Goal: Task Accomplishment & Management: Manage account settings

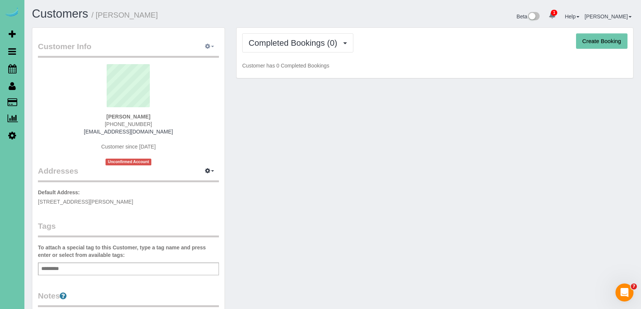
click at [205, 46] on icon "button" at bounding box center [207, 46] width 5 height 5
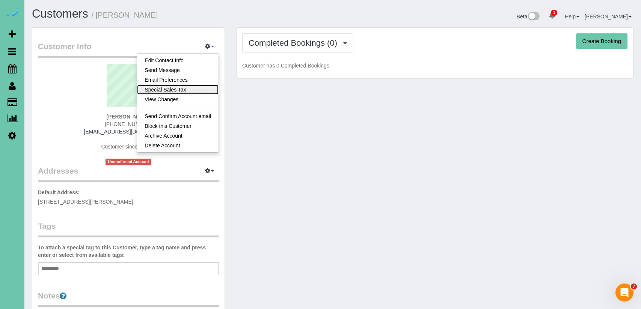
click at [196, 90] on link "Special Sales Tax" at bounding box center [177, 90] width 81 height 10
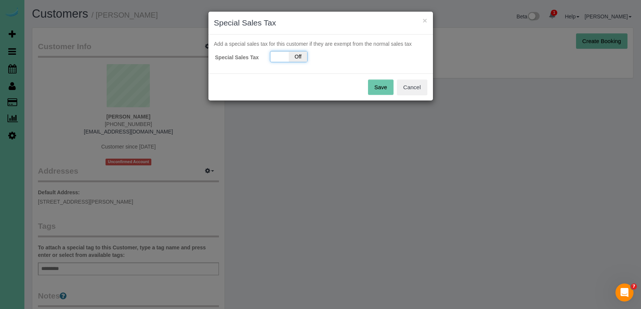
click at [303, 53] on span "Off" at bounding box center [298, 56] width 18 height 11
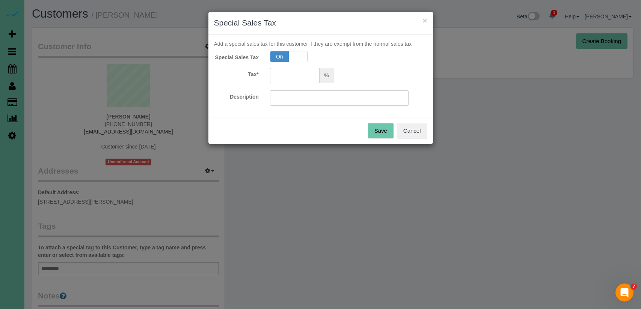
click at [297, 73] on input "text" at bounding box center [295, 75] width 50 height 15
type input "5.5"
click at [309, 99] on input "text" at bounding box center [339, 97] width 139 height 15
type input "5.5"
click at [384, 133] on button "Save" at bounding box center [381, 131] width 26 height 16
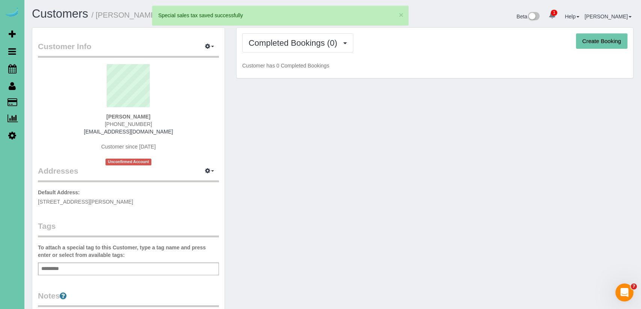
scroll to position [179, 0]
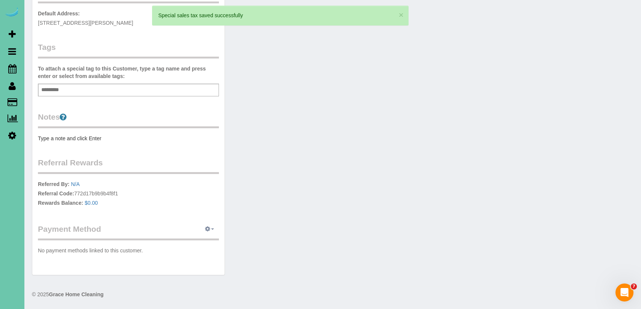
click at [208, 233] on button "button" at bounding box center [209, 230] width 19 height 12
click at [304, 225] on div "Customer Info Edit Contact Info Send Message Email Preferences Special Sales Ta…" at bounding box center [332, 65] width 613 height 435
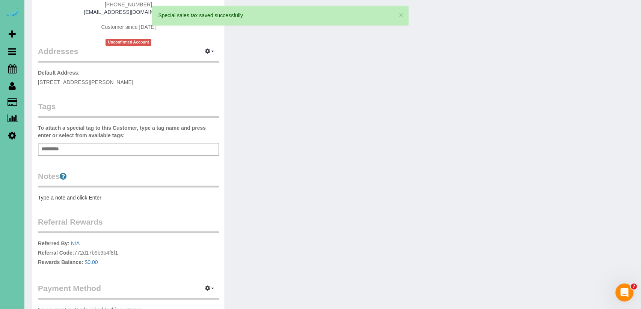
scroll to position [0, 0]
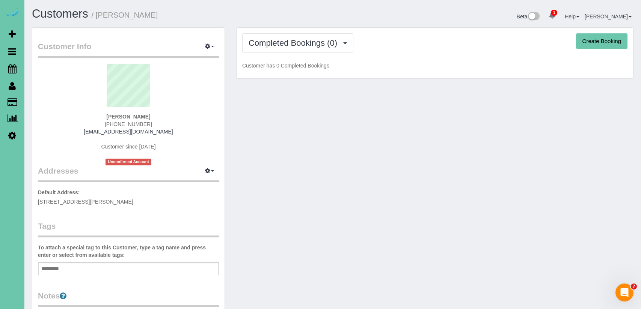
click at [600, 42] on button "Create Booking" at bounding box center [601, 41] width 51 height 16
select select "NE"
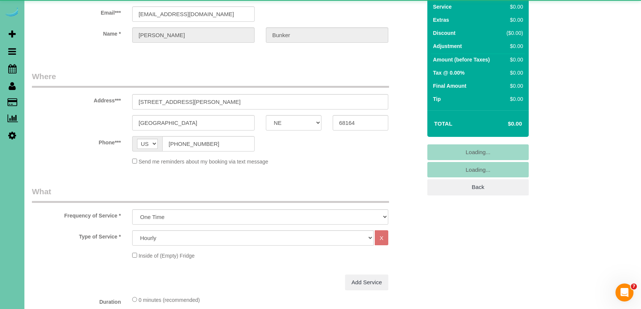
select select "object:30594"
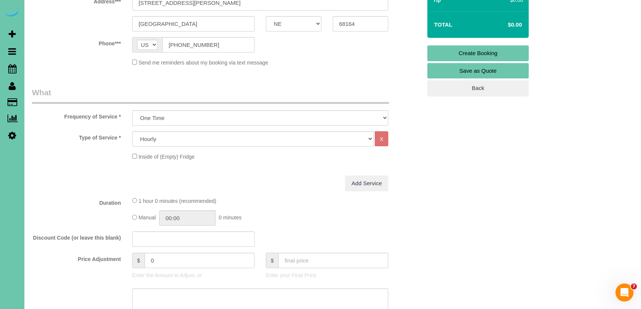
scroll to position [150, 0]
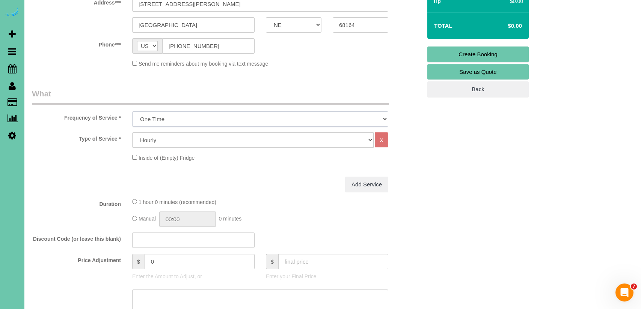
click at [193, 116] on select "One Time Weekly (0% for the First Booking) Bi-Weekly (0% for the First Booking)…" at bounding box center [260, 119] width 256 height 15
click at [132, 112] on select "One Time Weekly (0% for the First Booking) Bi-Weekly (0% for the First Booking)…" at bounding box center [260, 119] width 256 height 15
click at [190, 120] on select "One Time Weekly (0% for the First Booking) Bi-Weekly (0% for the First Booking)…" at bounding box center [260, 119] width 256 height 15
click at [204, 135] on select "Hourly 2.5 Hour Custom Clean 3.5 Hour Custom Clean commercial 1000 Square Feet …" at bounding box center [252, 140] width 241 height 15
select select "160"
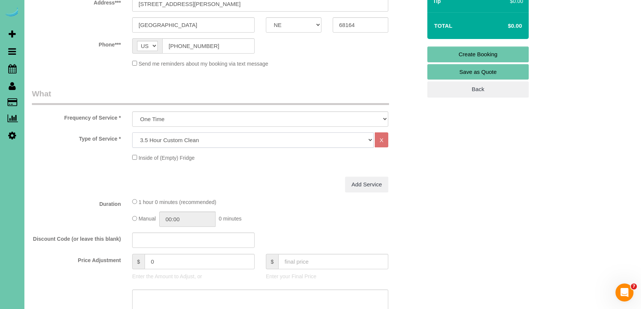
click at [132, 133] on select "Hourly 2.5 Hour Custom Clean 3.5 Hour Custom Clean commercial 1000 Square Feet …" at bounding box center [252, 140] width 241 height 15
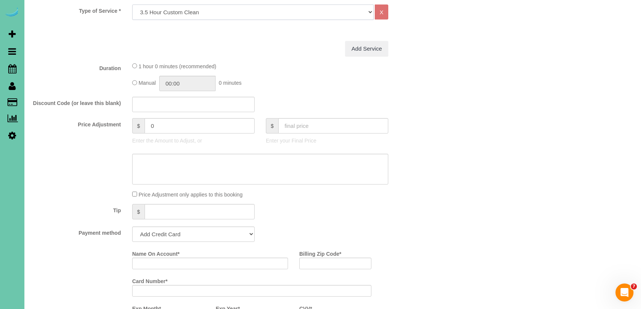
scroll to position [280, 0]
click at [215, 235] on select "Add Credit Card Cash Check Paypal" at bounding box center [193, 232] width 122 height 15
select select "string:check"
click at [132, 225] on select "Add Credit Card Cash Check Paypal" at bounding box center [193, 232] width 122 height 15
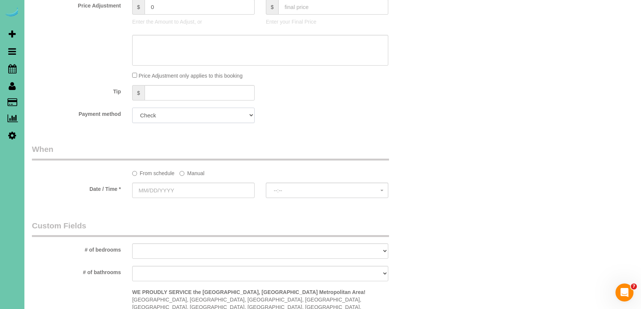
scroll to position [406, 0]
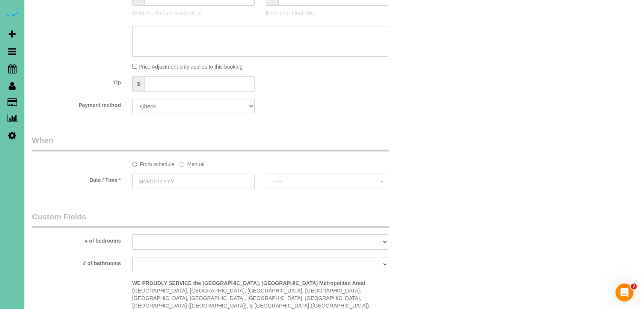
drag, startPoint x: 195, startPoint y: 162, endPoint x: 188, endPoint y: 166, distance: 8.1
click at [195, 162] on label "Manual" at bounding box center [191, 163] width 25 height 10
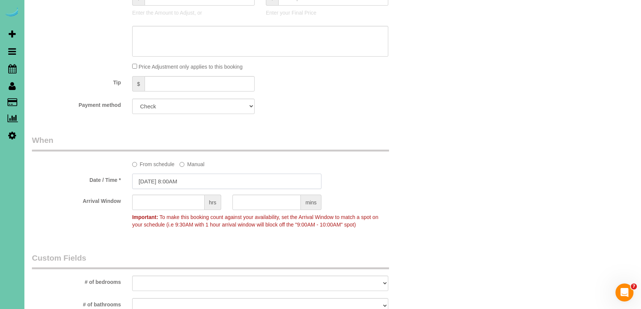
click at [152, 183] on input "[DATE] 8:00AM" at bounding box center [226, 181] width 189 height 15
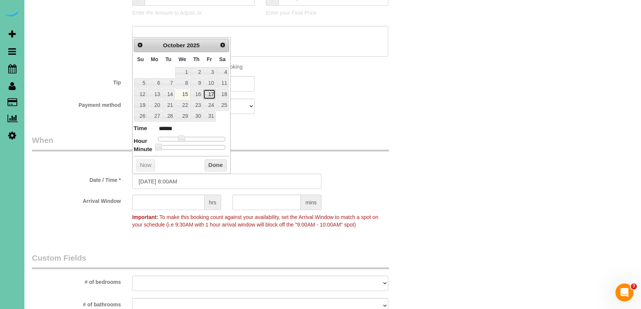
click at [212, 92] on link "17" at bounding box center [209, 94] width 12 height 10
type input "[DATE] 8:00AM"
click at [212, 163] on button "Done" at bounding box center [216, 166] width 22 height 12
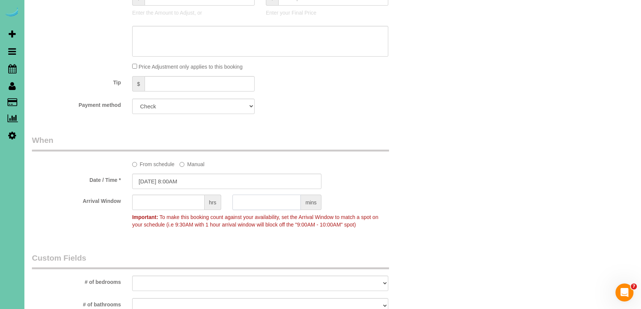
click at [259, 208] on input "text" at bounding box center [266, 202] width 68 height 15
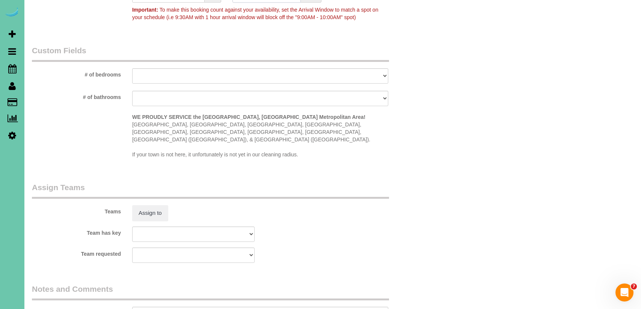
scroll to position [734, 0]
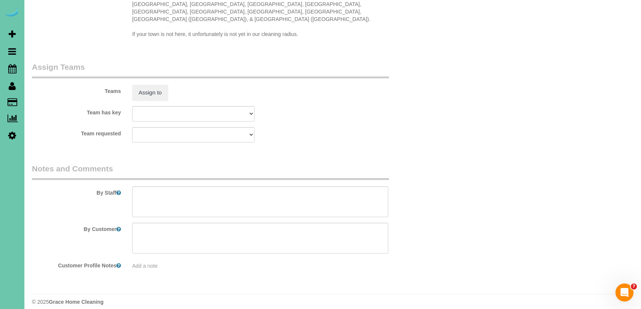
type input "30"
click at [199, 201] on textarea at bounding box center [260, 202] width 256 height 31
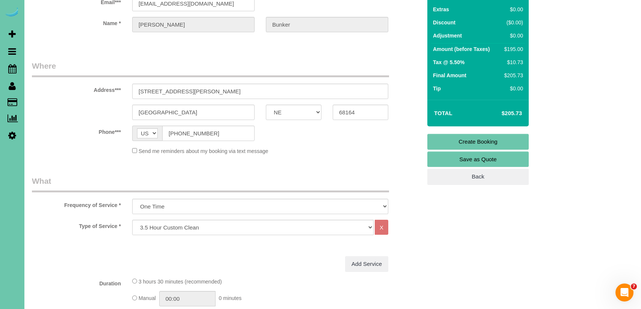
scroll to position [0, 0]
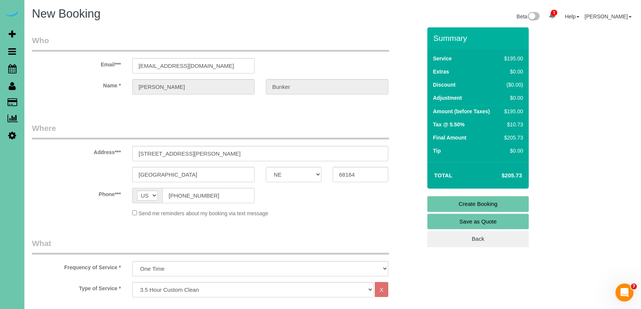
type textarea "1. credit 2. client home 3. one time clean - 3.5 custom clean - new client 4. n…"
click at [492, 202] on link "Create Booking" at bounding box center [477, 204] width 101 height 16
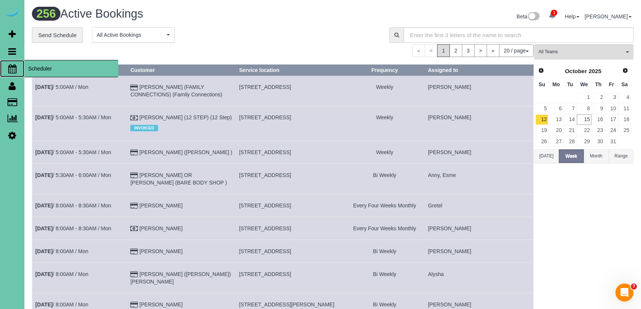
drag, startPoint x: 48, startPoint y: 65, endPoint x: 43, endPoint y: 69, distance: 6.8
click at [48, 66] on span "Scheduler" at bounding box center [71, 68] width 94 height 17
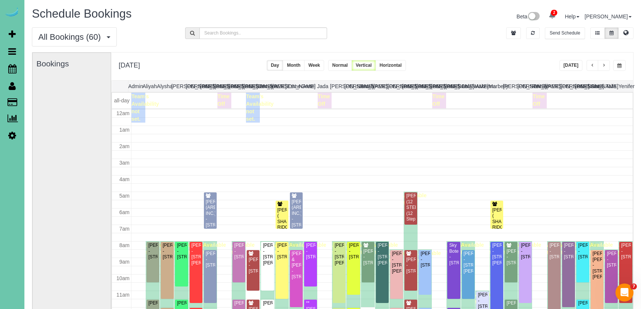
scroll to position [99, 0]
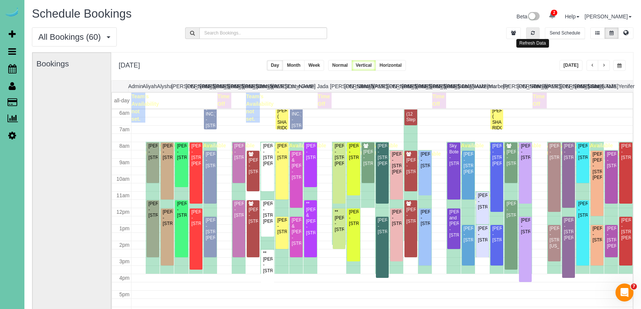
drag, startPoint x: 529, startPoint y: 33, endPoint x: 548, endPoint y: 55, distance: 29.0
click at [529, 33] on button "button" at bounding box center [533, 33] width 14 height 12
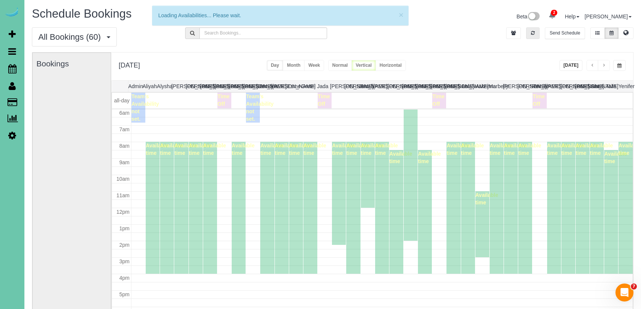
drag, startPoint x: 568, startPoint y: 66, endPoint x: 535, endPoint y: 33, distance: 46.2
click at [568, 66] on button "[DATE]" at bounding box center [570, 65] width 23 height 11
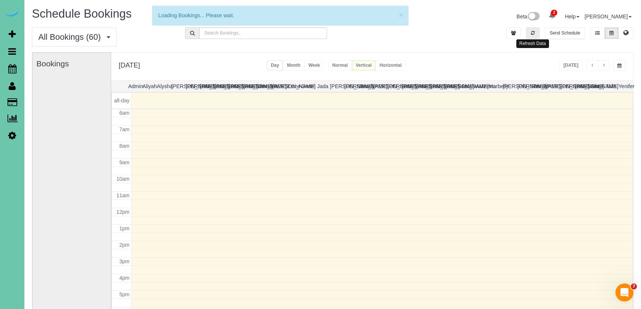
drag, startPoint x: 534, startPoint y: 32, endPoint x: 559, endPoint y: 52, distance: 32.5
click at [534, 32] on icon "button" at bounding box center [533, 33] width 4 height 5
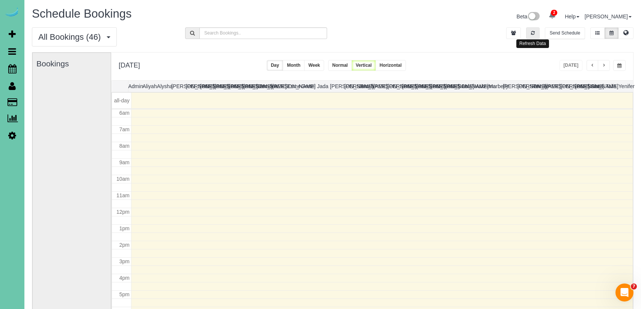
click at [533, 35] on icon "button" at bounding box center [533, 33] width 4 height 5
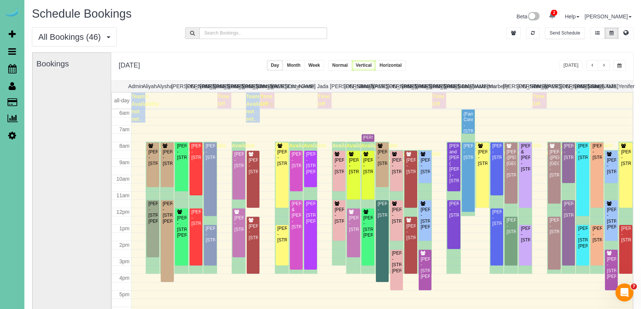
click at [602, 65] on span "button" at bounding box center [604, 65] width 4 height 5
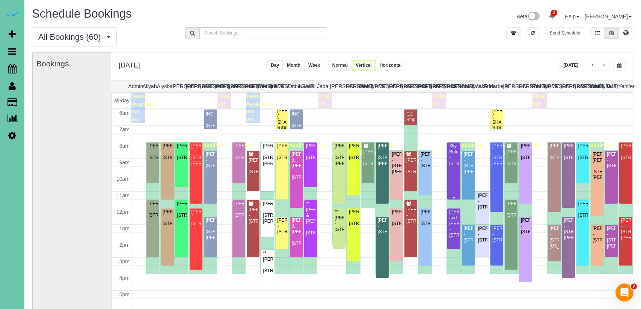
click at [454, 167] on div "Sky Botemarkle - [STREET_ADDRESS]" at bounding box center [454, 154] width 10 height 23
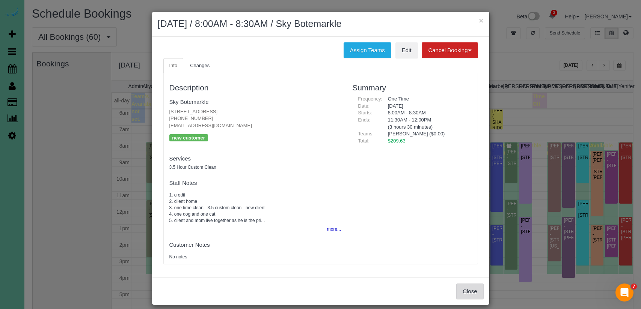
click at [477, 289] on button "Close" at bounding box center [469, 292] width 27 height 16
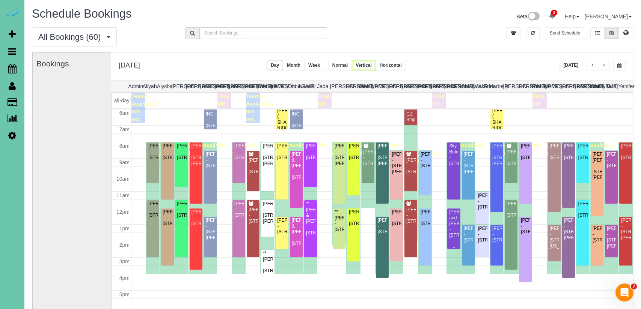
click at [452, 233] on div "[PERSON_NAME] and [PERSON_NAME] - [STREET_ADDRESS]" at bounding box center [454, 223] width 10 height 29
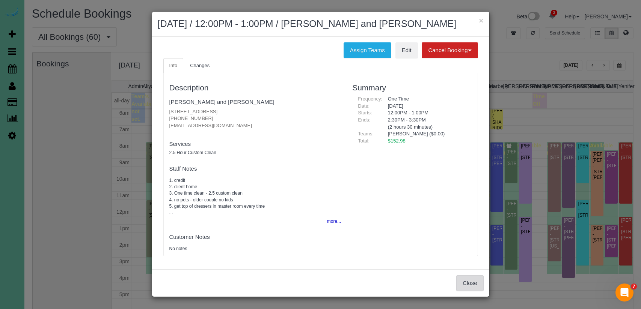
click at [473, 283] on button "Close" at bounding box center [469, 284] width 27 height 16
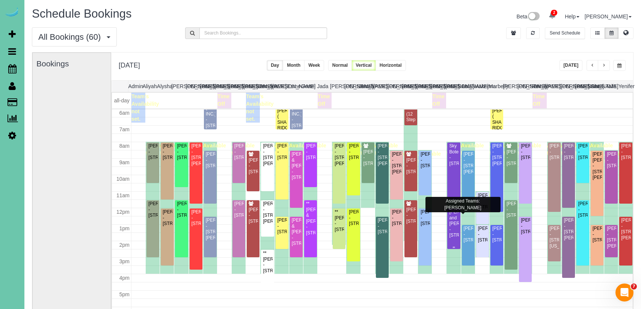
click at [452, 233] on div "[PERSON_NAME] and [PERSON_NAME] - [STREET_ADDRESS]" at bounding box center [454, 223] width 10 height 29
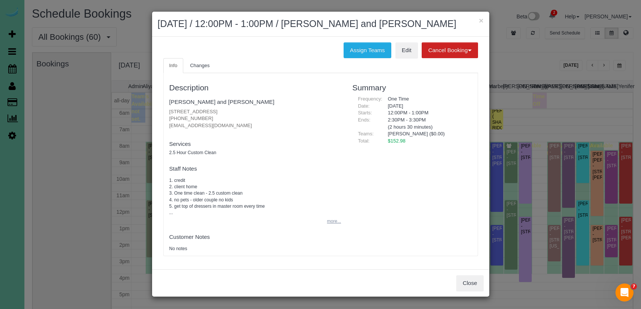
click at [335, 222] on button "more..." at bounding box center [331, 221] width 18 height 11
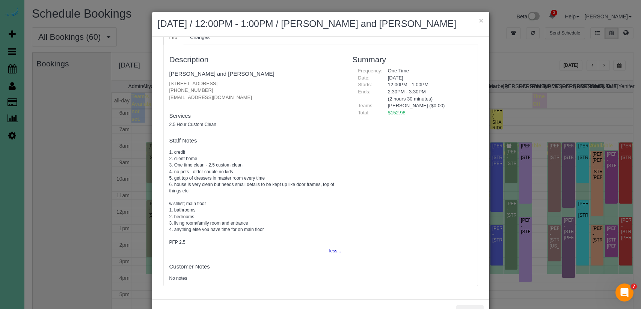
scroll to position [0, 0]
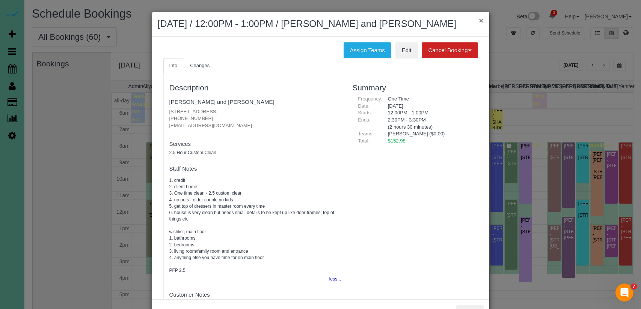
click at [479, 18] on button "×" at bounding box center [481, 21] width 5 height 8
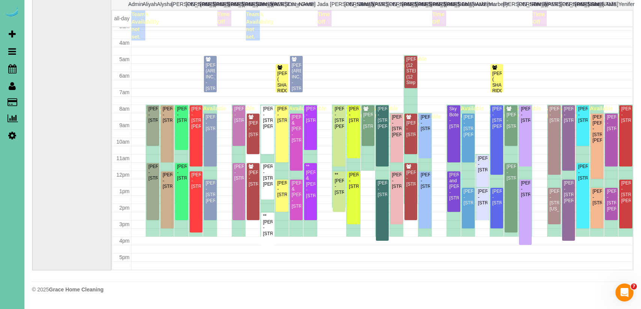
scroll to position [50, 0]
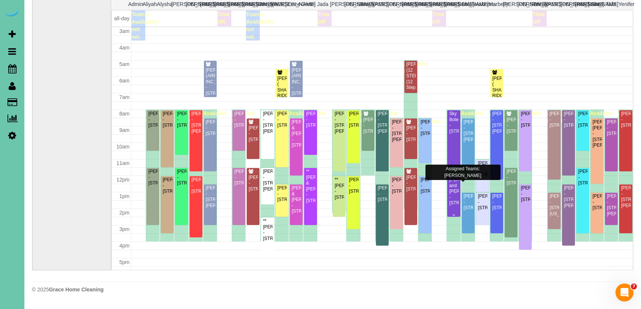
click at [455, 204] on div "[PERSON_NAME] and [PERSON_NAME] - [STREET_ADDRESS]" at bounding box center [454, 191] width 10 height 29
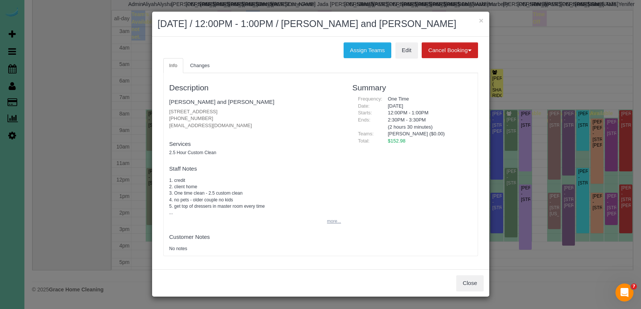
click at [331, 221] on button "more..." at bounding box center [331, 221] width 18 height 11
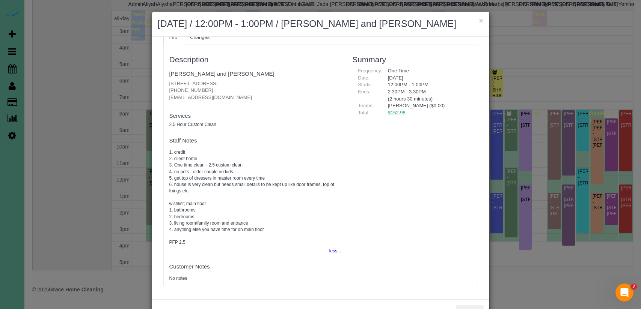
scroll to position [29, 0]
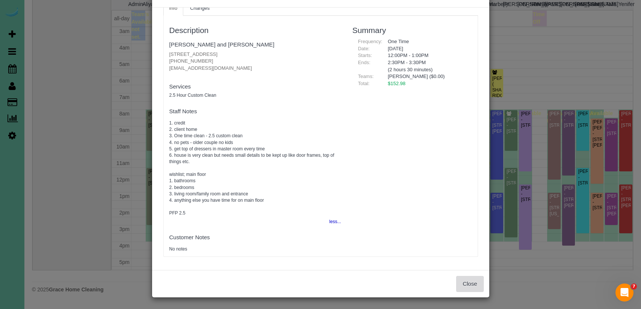
click at [469, 283] on button "Close" at bounding box center [469, 284] width 27 height 16
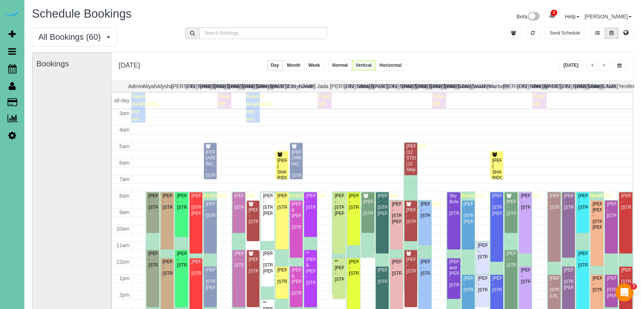
click at [464, 40] on div "All Bookings (60) All Bookings Unassigned Bookings Recurring Bookings New Custo…" at bounding box center [332, 39] width 613 height 25
click at [604, 63] on button "button" at bounding box center [604, 65] width 12 height 11
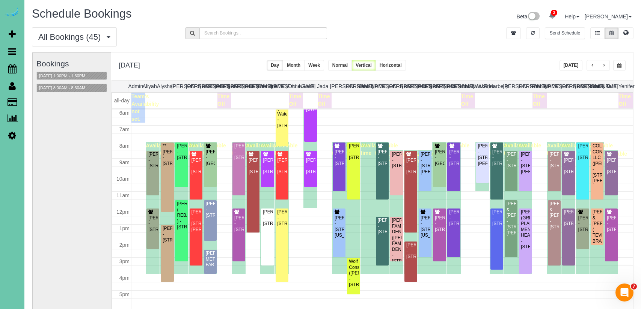
scroll to position [8, 0]
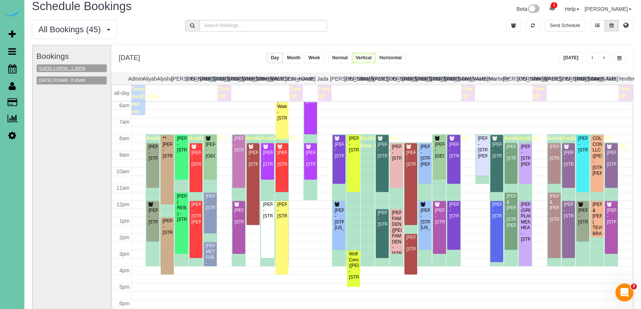
click at [81, 69] on button "[DATE] 1:00PM - 1:30PM" at bounding box center [62, 69] width 51 height 8
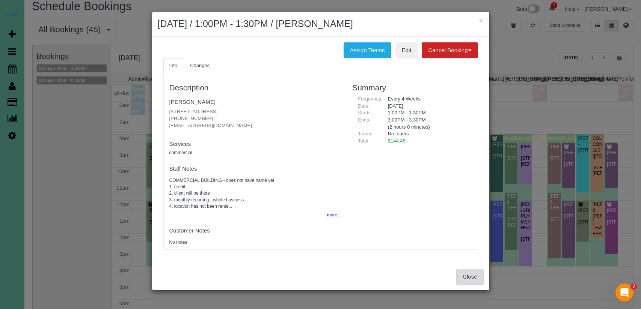
drag, startPoint x: 470, startPoint y: 274, endPoint x: 297, endPoint y: 144, distance: 216.8
click at [469, 274] on button "Close" at bounding box center [469, 277] width 27 height 16
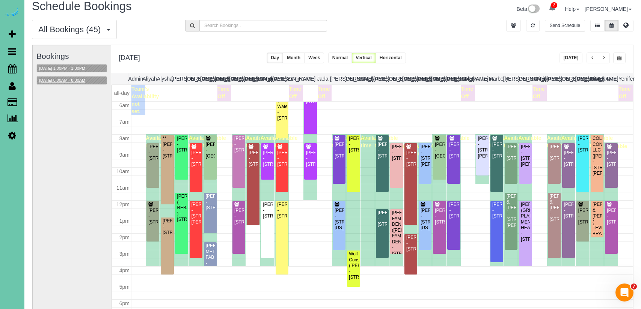
click at [82, 78] on button "[DATE] 8:00AM - 8:30AM" at bounding box center [62, 81] width 51 height 8
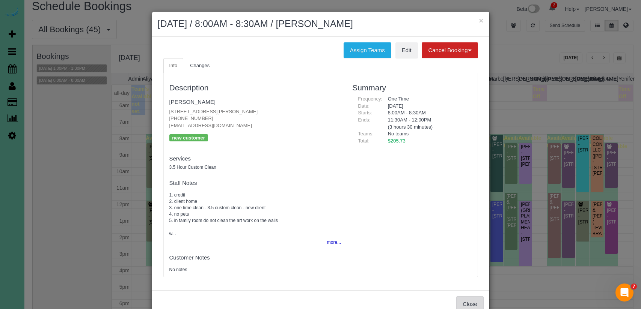
drag, startPoint x: 469, startPoint y: 300, endPoint x: 456, endPoint y: 294, distance: 13.8
click at [467, 299] on button "Close" at bounding box center [469, 305] width 27 height 16
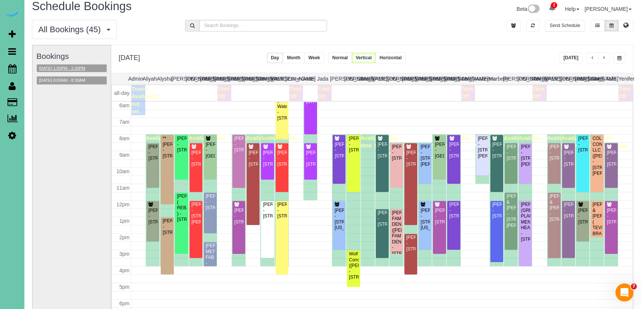
click at [74, 66] on button "[DATE] 1:00PM - 1:30PM" at bounding box center [62, 69] width 51 height 8
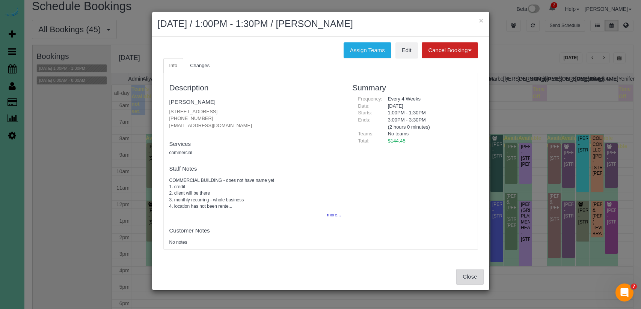
click at [471, 275] on button "Close" at bounding box center [469, 277] width 27 height 16
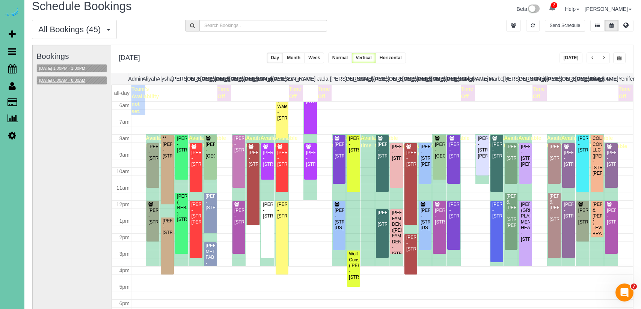
click at [54, 80] on button "[DATE] 8:00AM - 8:30AM" at bounding box center [62, 81] width 51 height 8
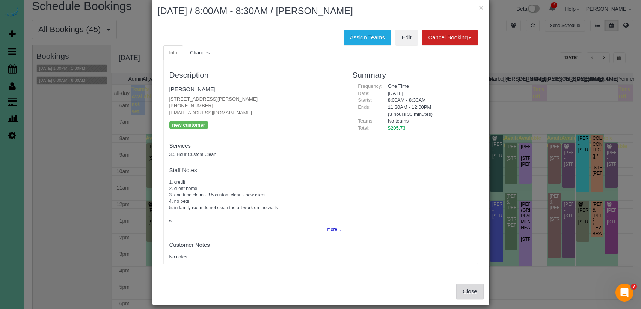
scroll to position [20, 0]
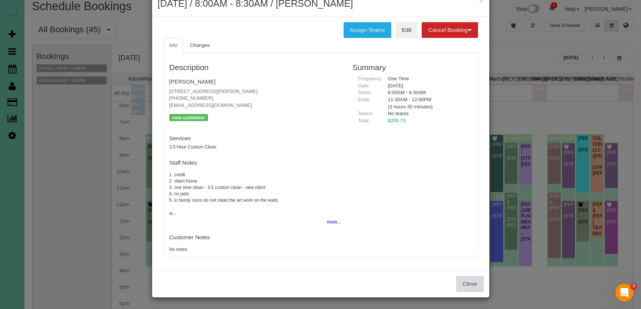
click at [463, 281] on button "Close" at bounding box center [469, 284] width 27 height 16
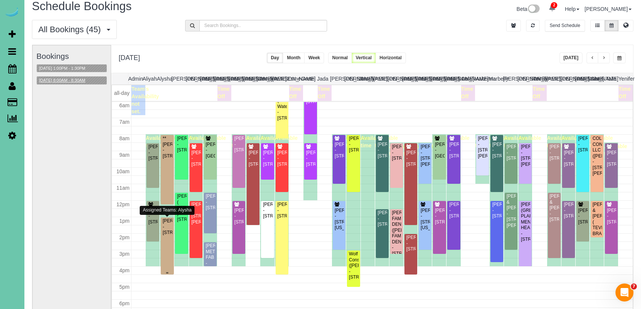
click at [167, 236] on div "[PERSON_NAME] - [STREET_ADDRESS]" at bounding box center [167, 226] width 10 height 17
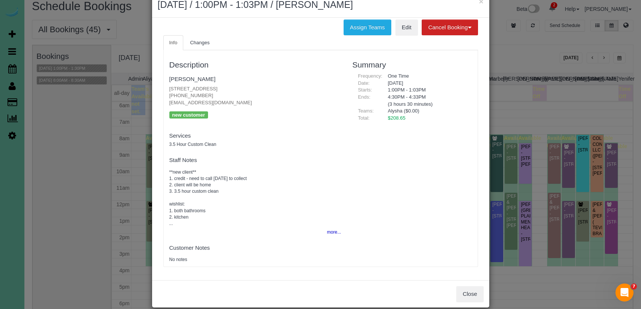
scroll to position [28, 0]
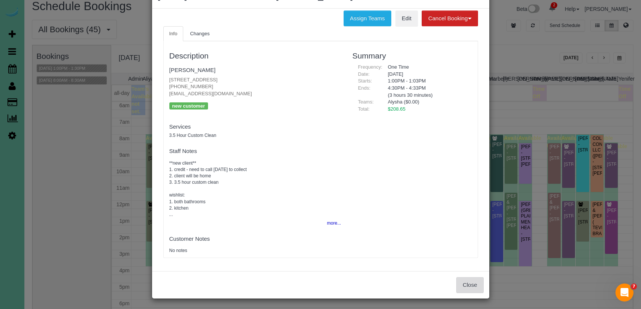
click at [476, 281] on button "Close" at bounding box center [469, 285] width 27 height 16
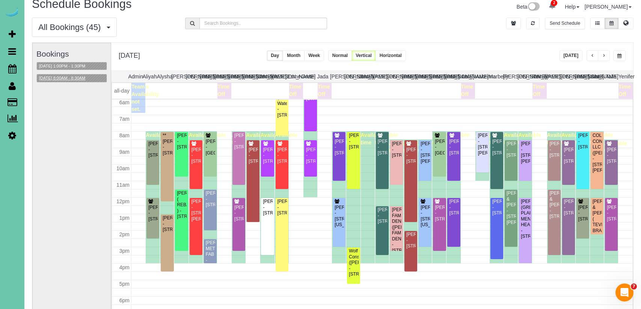
scroll to position [15, 0]
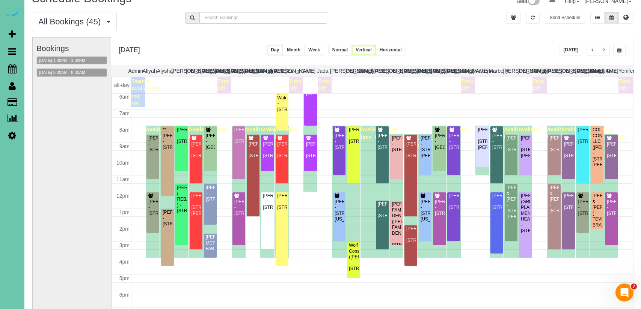
click at [589, 49] on button "button" at bounding box center [592, 50] width 12 height 11
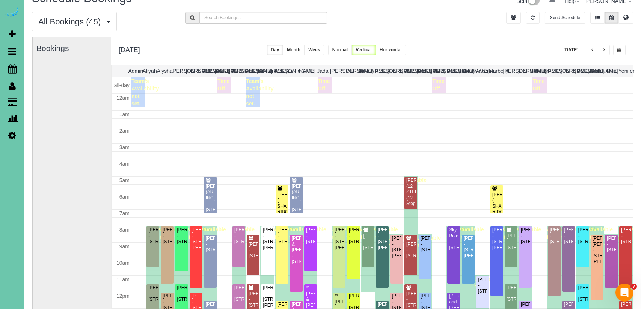
scroll to position [99, 0]
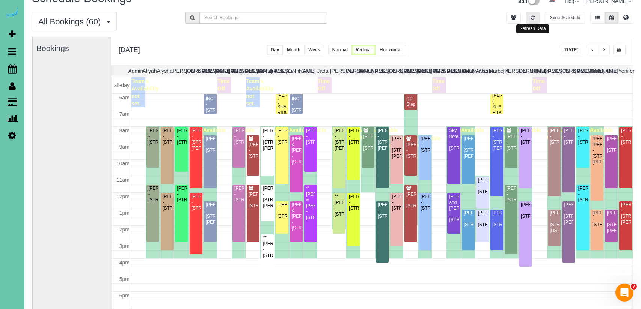
drag, startPoint x: 535, startPoint y: 22, endPoint x: 553, endPoint y: 42, distance: 26.8
click at [535, 22] on button "button" at bounding box center [533, 18] width 14 height 12
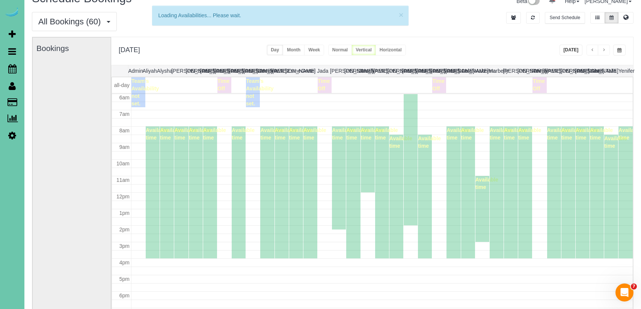
click at [569, 48] on button "[DATE]" at bounding box center [570, 50] width 23 height 11
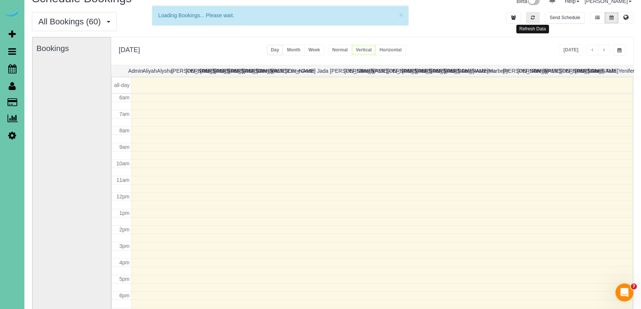
drag, startPoint x: 529, startPoint y: 17, endPoint x: 561, endPoint y: 44, distance: 42.1
click at [530, 17] on button "button" at bounding box center [533, 18] width 14 height 12
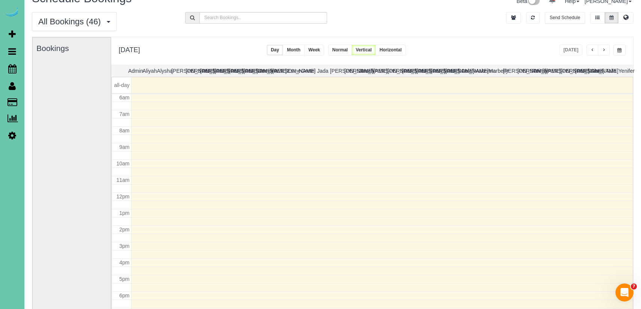
drag, startPoint x: 534, startPoint y: 23, endPoint x: 559, endPoint y: 42, distance: 31.4
click at [534, 23] on div "Send Schedule" at bounding box center [562, 19] width 153 height 15
click at [573, 56] on div "[DATE] [DATE] Day Month Week Normal Vertical Horizontal" at bounding box center [372, 51] width 522 height 28
click at [532, 23] on button "button" at bounding box center [533, 18] width 14 height 12
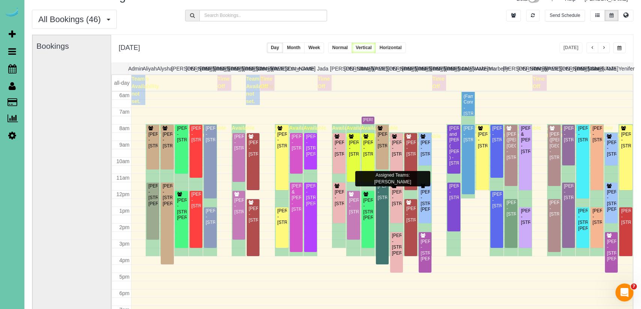
click at [604, 50] on span "button" at bounding box center [604, 48] width 4 height 5
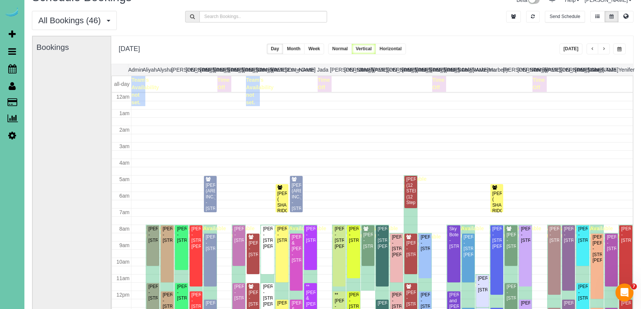
click at [456, 292] on div "[PERSON_NAME] and [PERSON_NAME] - [STREET_ADDRESS]" at bounding box center [454, 306] width 10 height 29
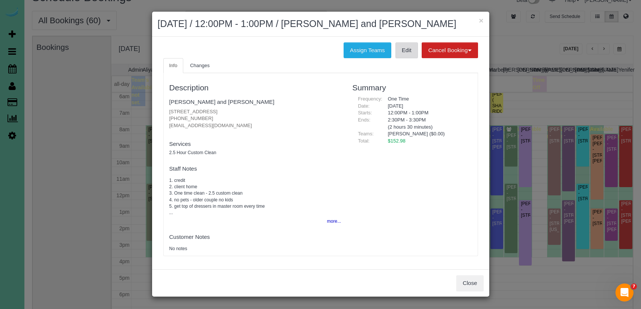
click at [399, 53] on link "Edit" at bounding box center [406, 50] width 23 height 16
click at [479, 23] on button "×" at bounding box center [481, 21] width 5 height 8
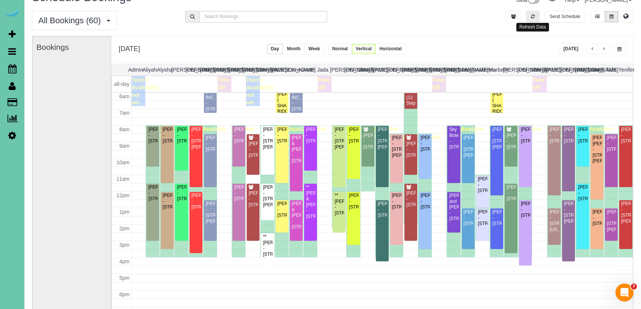
click at [531, 17] on icon "button" at bounding box center [533, 16] width 4 height 5
click at [531, 17] on icon "button" at bounding box center [533, 17] width 4 height 5
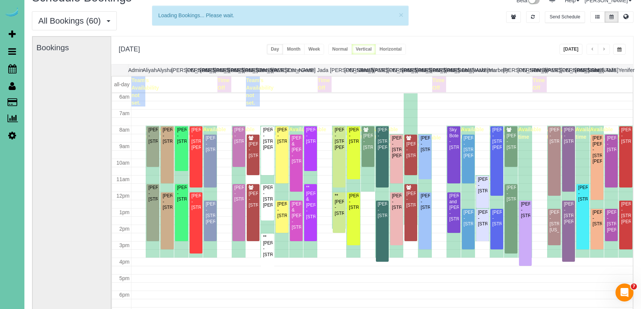
click at [571, 47] on button "[DATE]" at bounding box center [570, 49] width 23 height 11
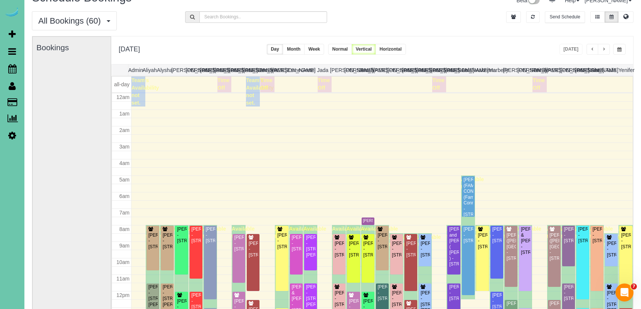
scroll to position [99, 0]
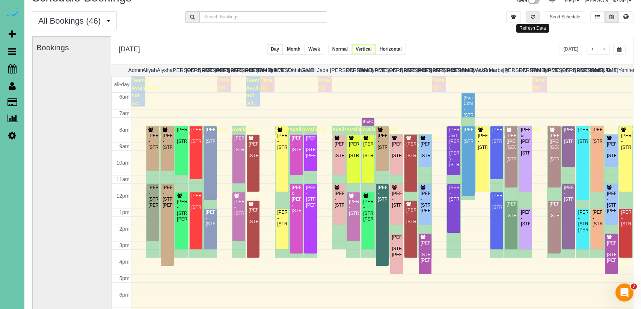
click at [537, 16] on button "button" at bounding box center [533, 17] width 14 height 12
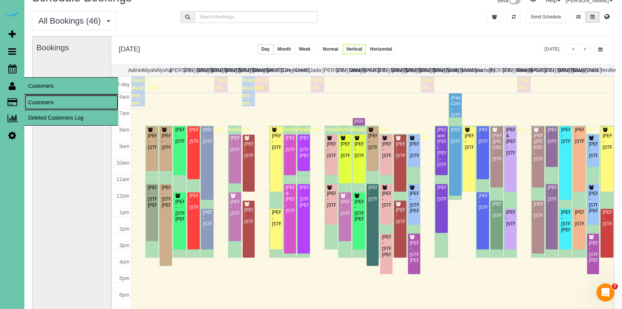
click at [48, 100] on link "Customers" at bounding box center [71, 102] width 94 height 15
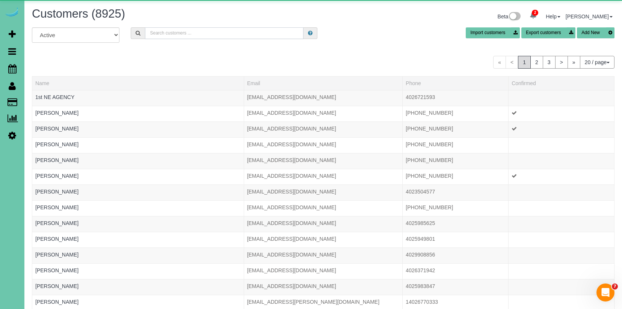
click at [229, 33] on input "text" at bounding box center [224, 33] width 158 height 12
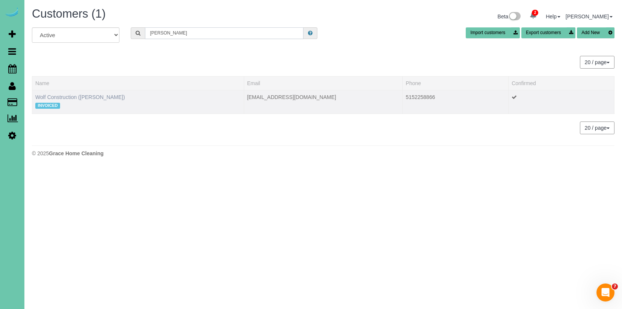
type input "[PERSON_NAME]"
click at [88, 97] on link "Wolf Construction ([PERSON_NAME])" at bounding box center [80, 97] width 90 height 6
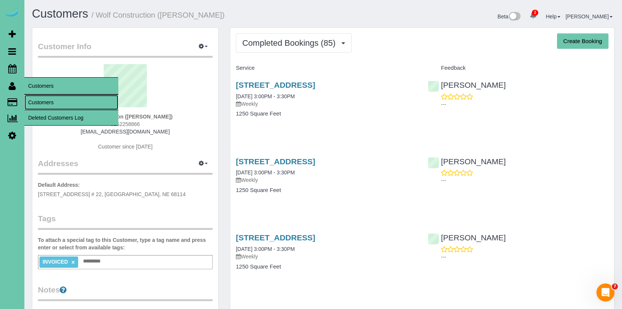
click at [48, 95] on link "Customers" at bounding box center [71, 102] width 94 height 15
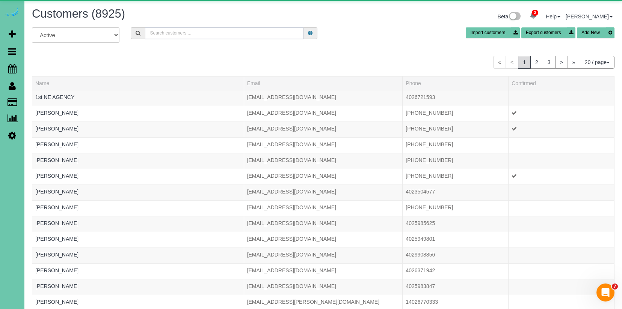
click at [244, 36] on input "text" at bounding box center [224, 33] width 158 height 12
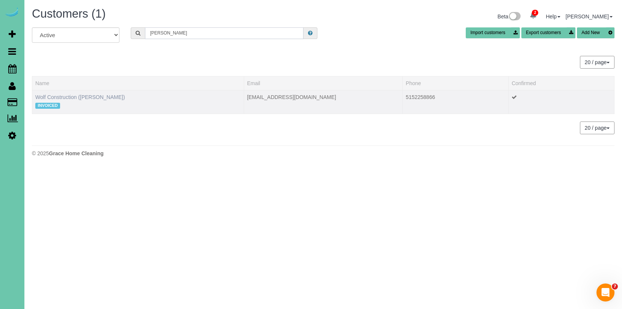
type input "[PERSON_NAME]"
click at [103, 95] on link "Wolf Construction ([PERSON_NAME])" at bounding box center [80, 97] width 90 height 6
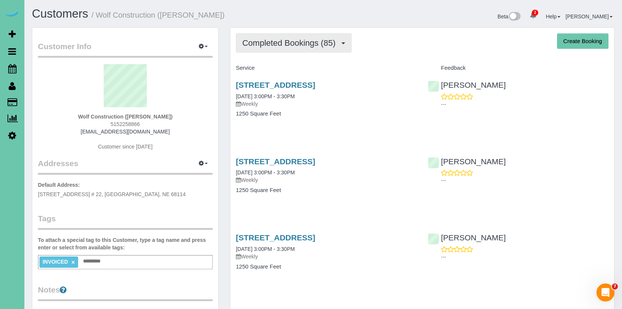
click at [313, 44] on span "Completed Bookings (85)" at bounding box center [290, 42] width 97 height 9
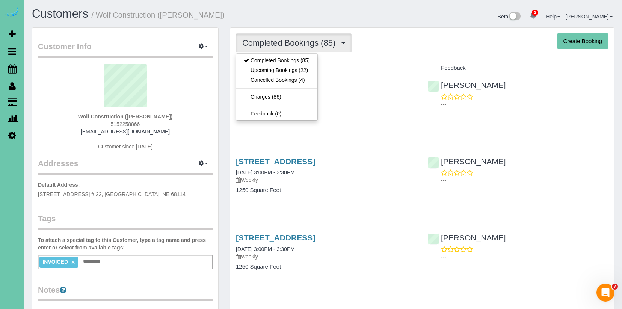
click at [372, 67] on h4 "Service" at bounding box center [326, 68] width 181 height 6
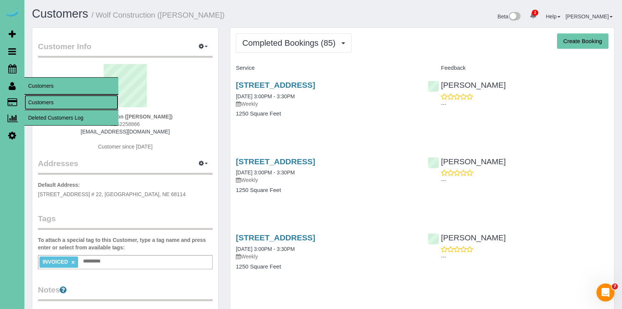
drag, startPoint x: 49, startPoint y: 99, endPoint x: 77, endPoint y: 84, distance: 31.4
click at [49, 99] on link "Customers" at bounding box center [71, 102] width 94 height 15
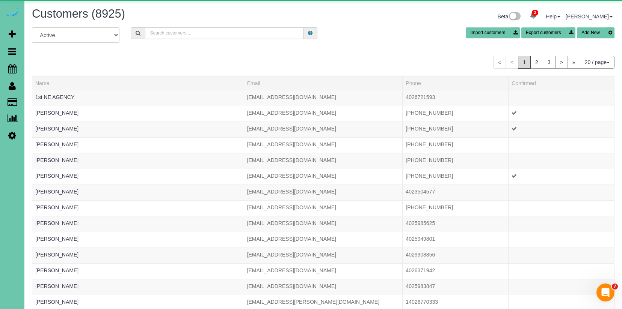
click at [183, 33] on input "text" at bounding box center [224, 33] width 158 height 12
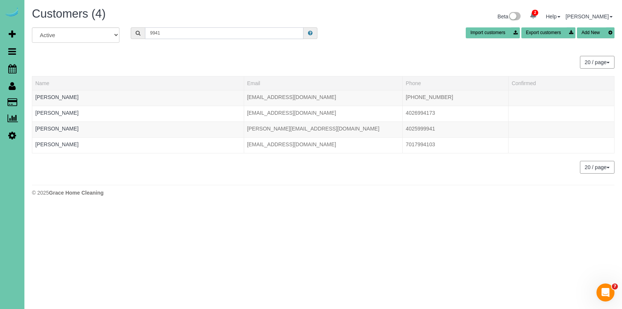
drag, startPoint x: 180, startPoint y: 35, endPoint x: 137, endPoint y: 30, distance: 43.9
click at [136, 29] on div "9941" at bounding box center [224, 33] width 187 height 12
paste input "[STREET_ADDRESS]"
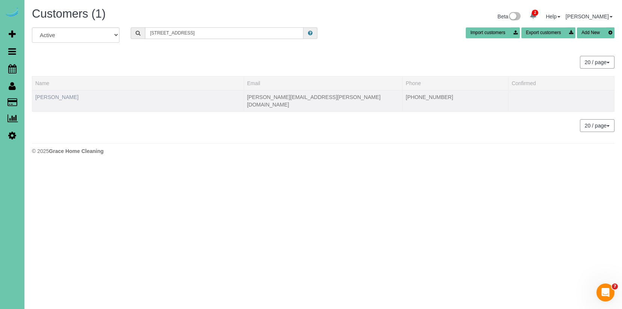
type input "[STREET_ADDRESS]"
click at [47, 96] on link "[PERSON_NAME]" at bounding box center [56, 97] width 43 height 6
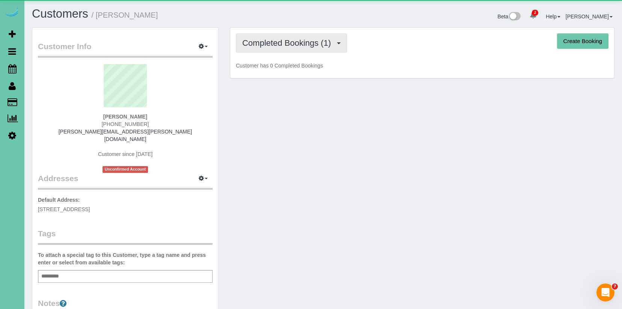
click at [297, 43] on span "Completed Bookings (1)" at bounding box center [288, 42] width 92 height 9
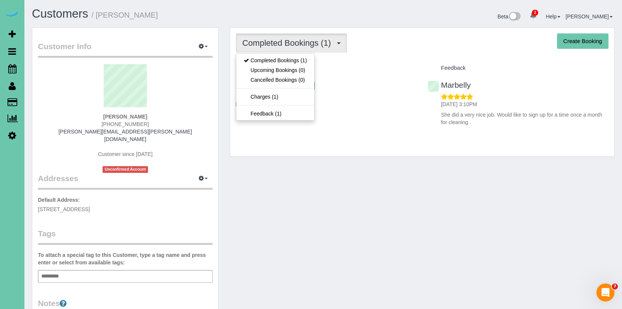
click at [374, 65] on h4 "Service" at bounding box center [326, 68] width 181 height 6
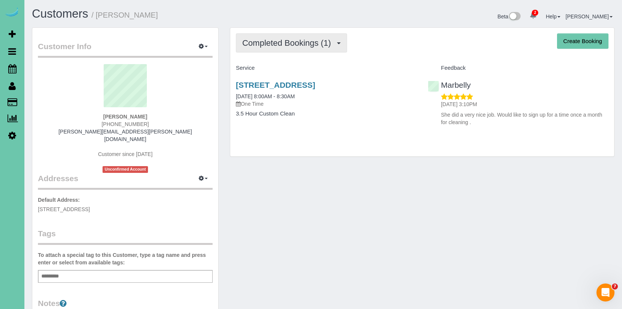
click at [289, 47] on button "Completed Bookings (1)" at bounding box center [291, 42] width 111 height 19
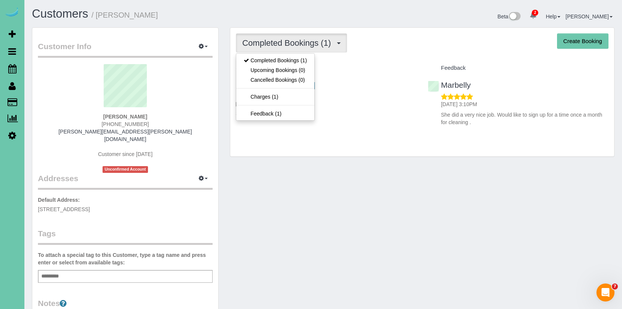
click at [373, 63] on div "Service" at bounding box center [326, 68] width 192 height 13
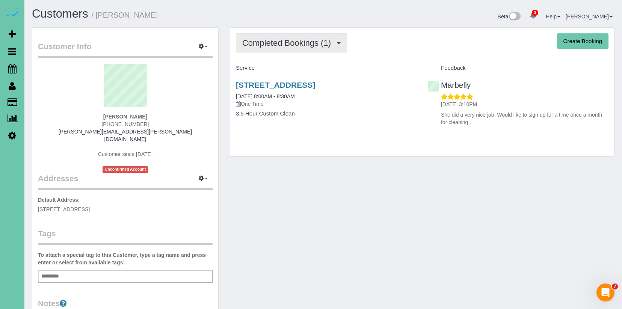
click at [294, 44] on span "Completed Bookings (1)" at bounding box center [288, 42] width 92 height 9
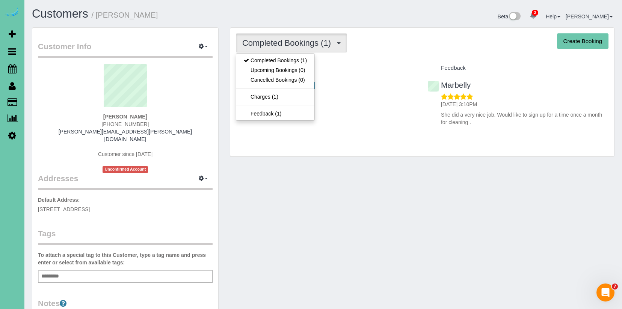
click at [351, 71] on div "Service" at bounding box center [326, 68] width 192 height 13
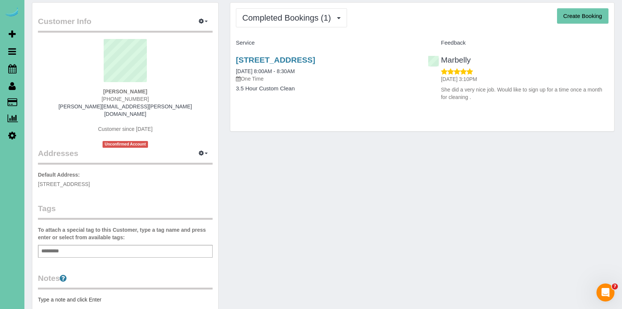
scroll to position [26, 0]
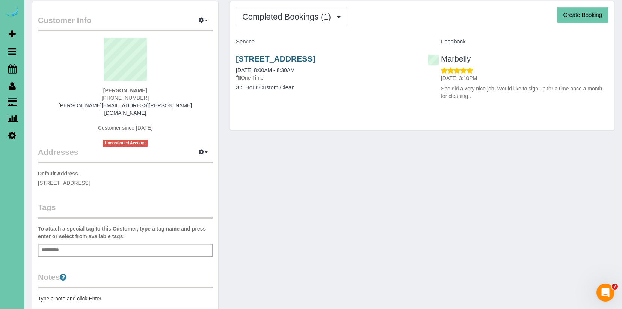
click at [378, 62] on h3 "[STREET_ADDRESS]" at bounding box center [326, 58] width 181 height 9
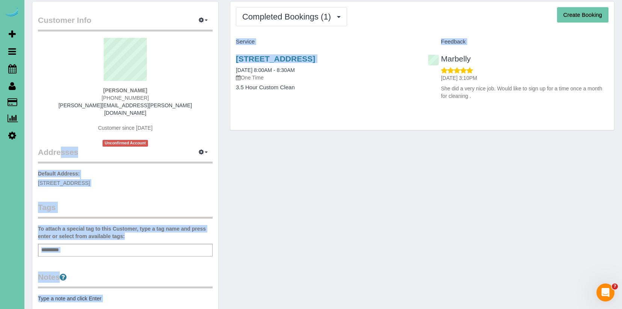
drag, startPoint x: 343, startPoint y: 57, endPoint x: 278, endPoint y: 64, distance: 65.7
click at [222, 59] on div "Customer Info Edit Contact Info Send Message Email Preferences Special Sales Ta…" at bounding box center [323, 223] width 594 height 445
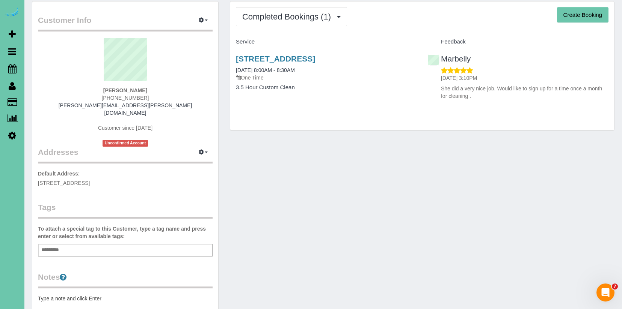
click at [378, 101] on div "[STREET_ADDRESS] [DATE] 8:00AM - 8:30AM One Time 3.5 Hour Custom Clean" at bounding box center [326, 77] width 192 height 58
drag, startPoint x: 372, startPoint y: 58, endPoint x: 230, endPoint y: 58, distance: 142.3
click at [223, 56] on div "Customer Info Edit Contact Info Send Message Email Preferences Special Sales Ta…" at bounding box center [323, 223] width 594 height 445
click at [391, 142] on div "Customer Info Edit Contact Info Send Message Email Preferences Special Sales Ta…" at bounding box center [323, 223] width 594 height 445
click at [418, 63] on div "[STREET_ADDRESS] [DATE] 8:00AM - 8:30AM One Time 3.5 Hour Custom Clean" at bounding box center [326, 77] width 192 height 58
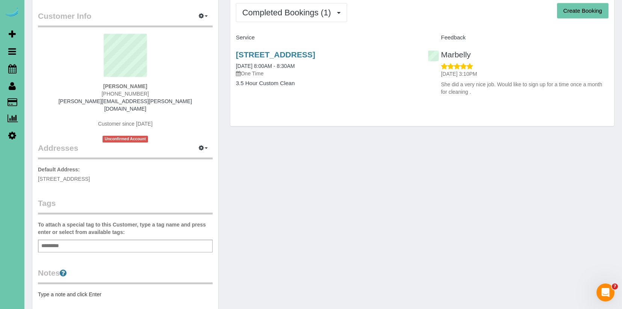
scroll to position [0, 0]
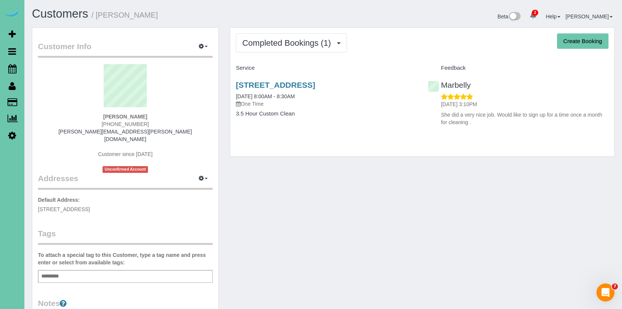
click at [376, 86] on h3 "[STREET_ADDRESS]" at bounding box center [326, 85] width 181 height 9
drag, startPoint x: 376, startPoint y: 86, endPoint x: 266, endPoint y: 75, distance: 110.5
click at [232, 84] on div "[STREET_ADDRESS] [DATE] 8:00AM - 8:30AM One Time 3.5 Hour Custom Clean" at bounding box center [326, 103] width 192 height 58
copy div "[STREET_ADDRESS]"
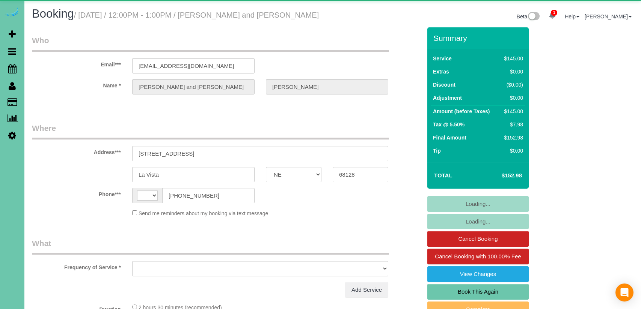
select select "NE"
select select "string:[GEOGRAPHIC_DATA]"
select select "object:645"
select select "string:fspay-774d14c5-6dee-46a5-be28-fba97c5a3f32"
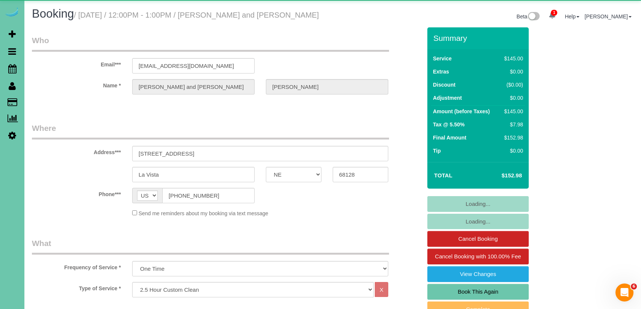
select select "object:900"
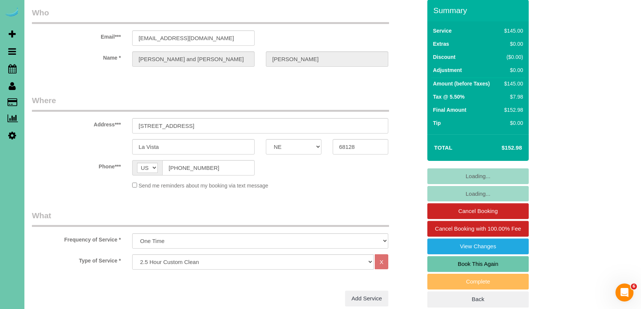
scroll to position [26, 0]
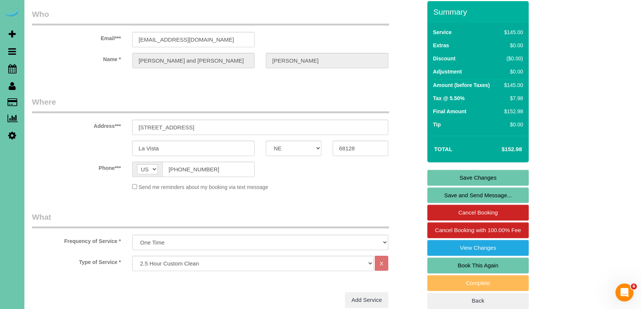
click at [479, 195] on link "Save and Send Message..." at bounding box center [477, 196] width 101 height 16
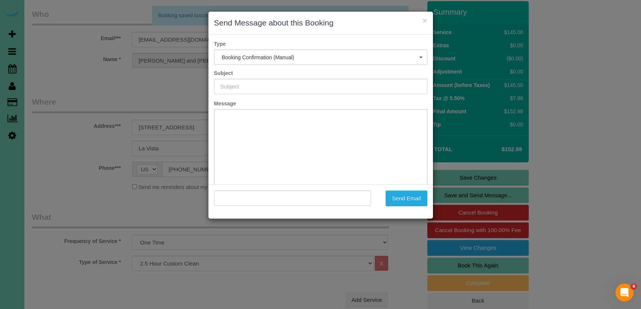
scroll to position [0, 0]
type input "Booking Confirmed!"
type input ""Nancy and Doug Leypoldt" <nleypoldt@msn.com>"
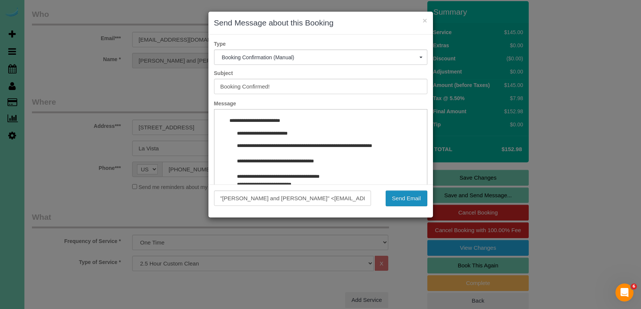
drag, startPoint x: 415, startPoint y: 200, endPoint x: 402, endPoint y: 201, distance: 12.4
click at [415, 200] on button "Send Email" at bounding box center [407, 199] width 42 height 16
